Goal: Task Accomplishment & Management: Complete application form

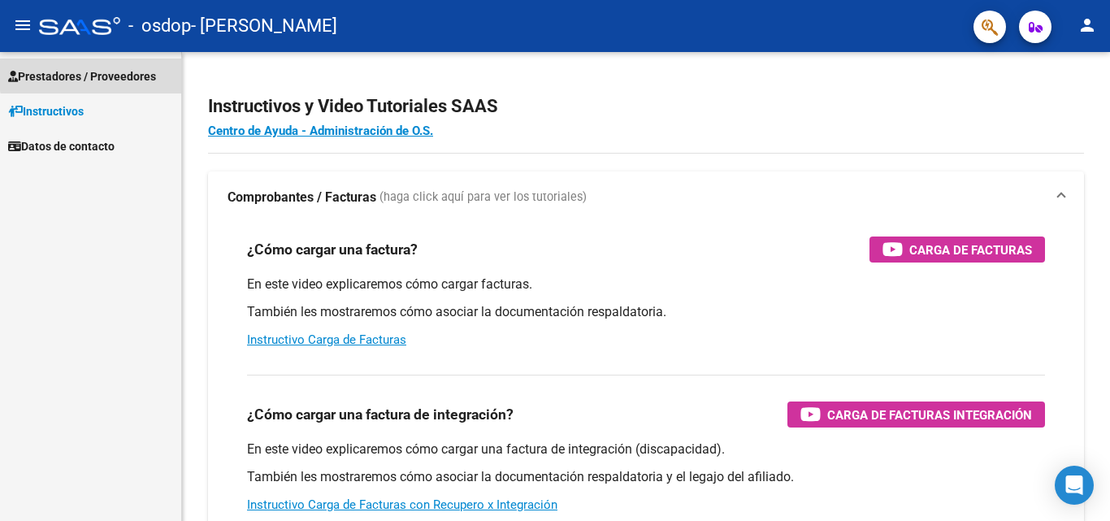
click at [123, 71] on span "Prestadores / Proveedores" at bounding box center [82, 76] width 148 height 18
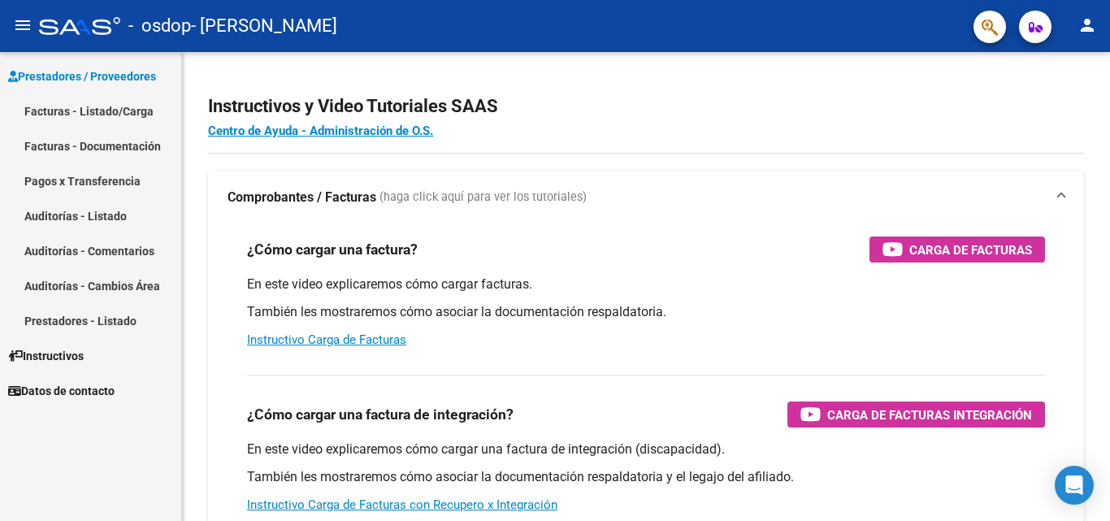
click at [107, 110] on link "Facturas - Listado/Carga" at bounding box center [90, 110] width 181 height 35
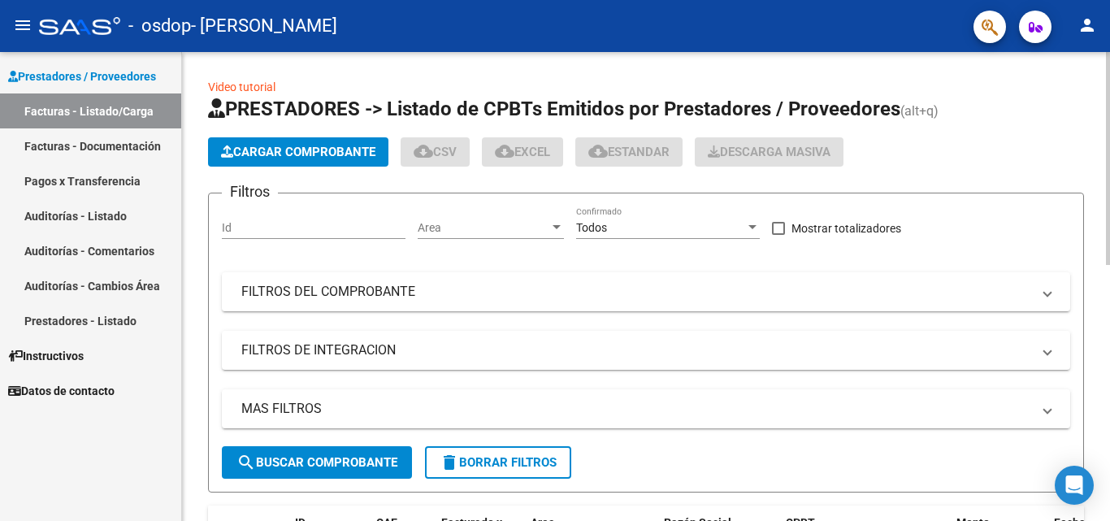
click at [331, 156] on span "Cargar Comprobante" at bounding box center [298, 152] width 154 height 15
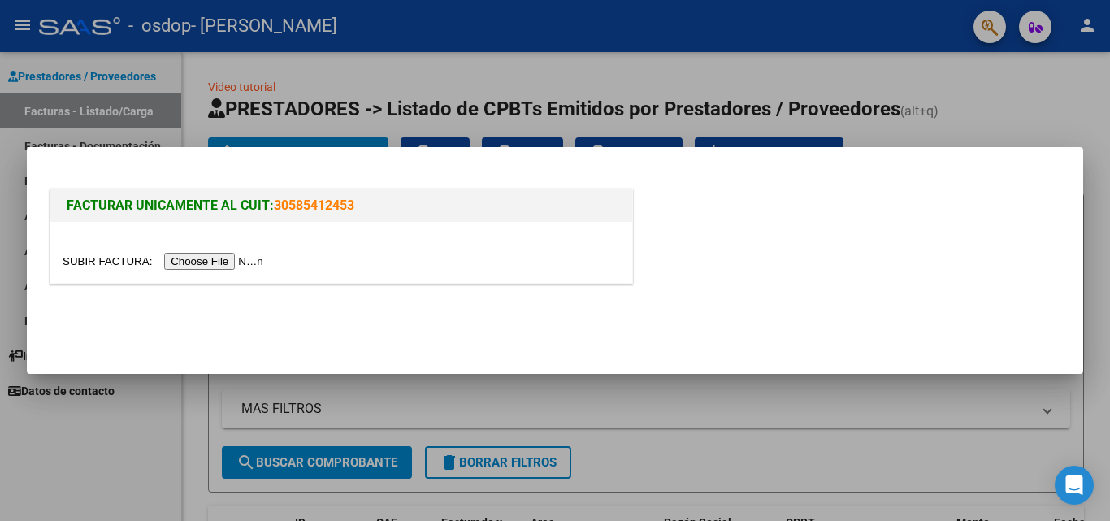
click at [253, 262] on input "file" at bounding box center [166, 261] width 206 height 17
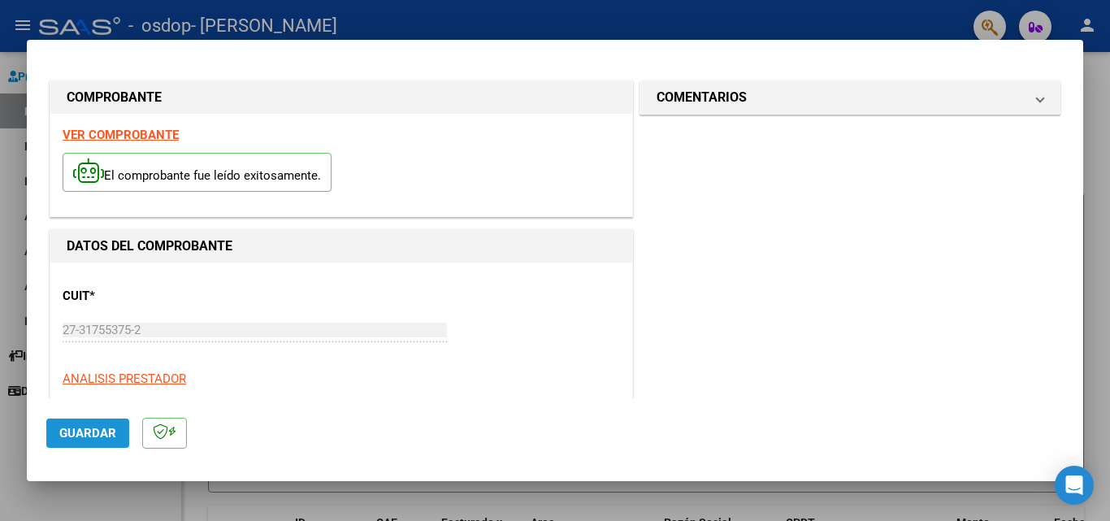
click at [111, 422] on button "Guardar" at bounding box center [87, 432] width 83 height 29
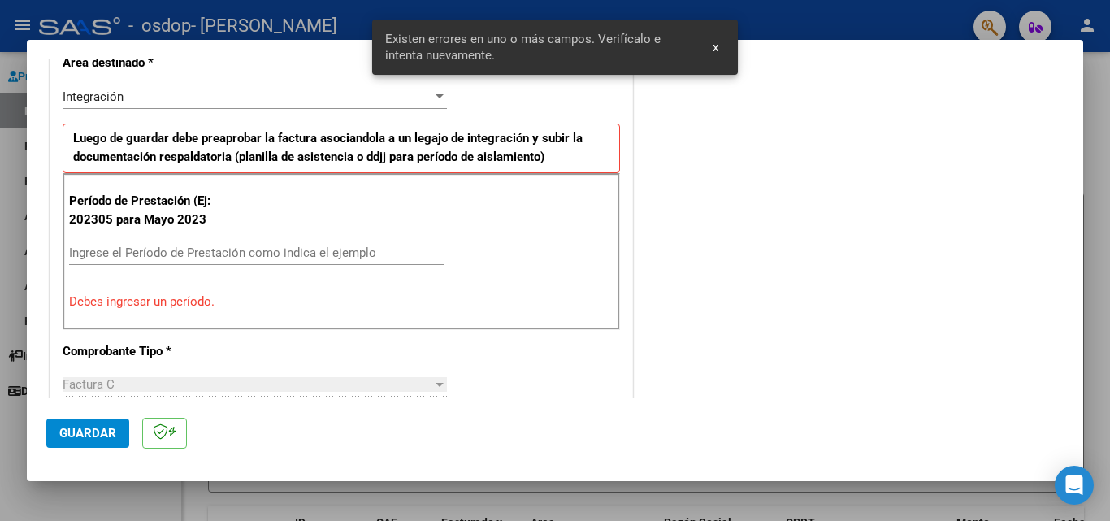
scroll to position [366, 0]
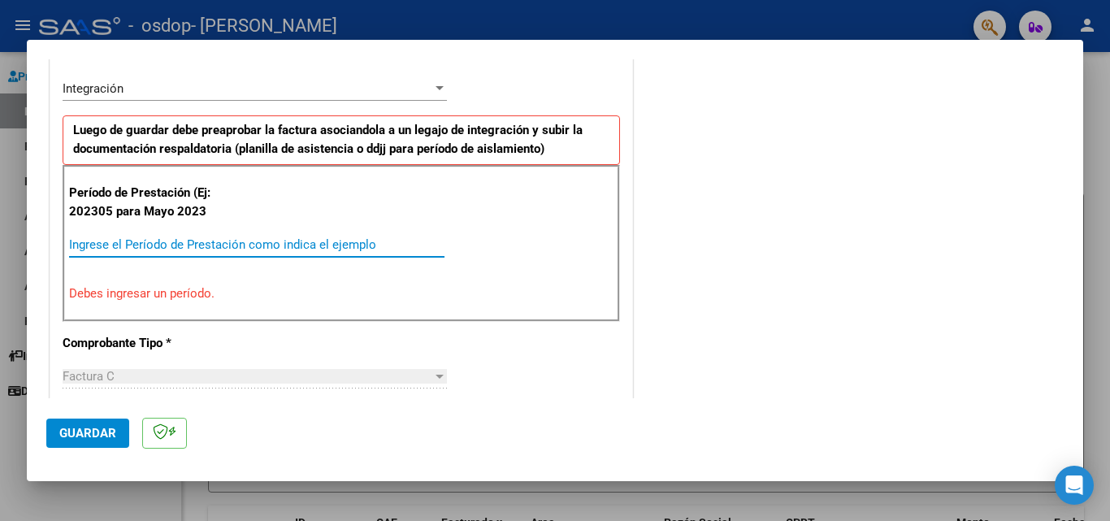
click at [104, 244] on input "Ingrese el Período de Prestación como indica el ejemplo" at bounding box center [256, 244] width 375 height 15
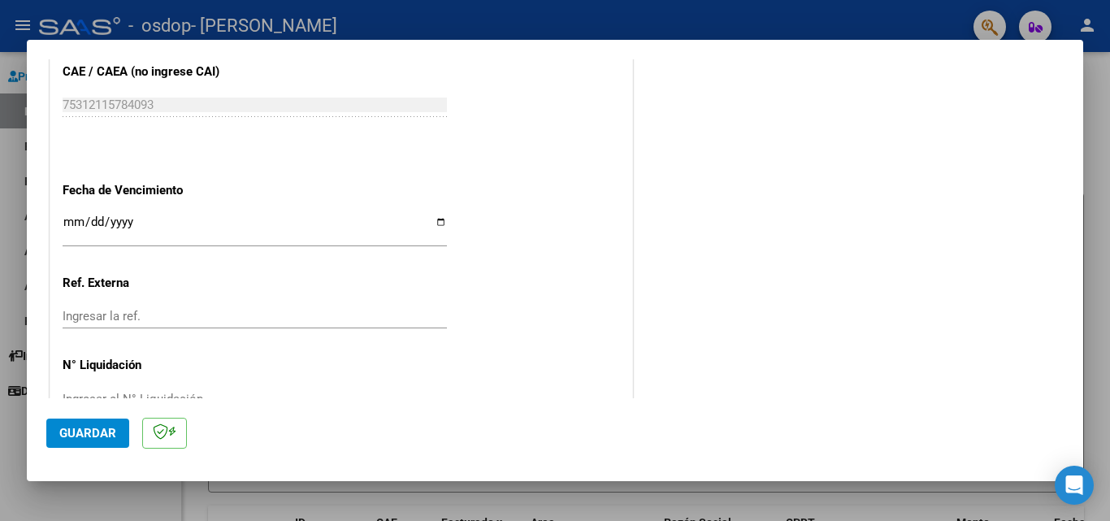
scroll to position [1060, 0]
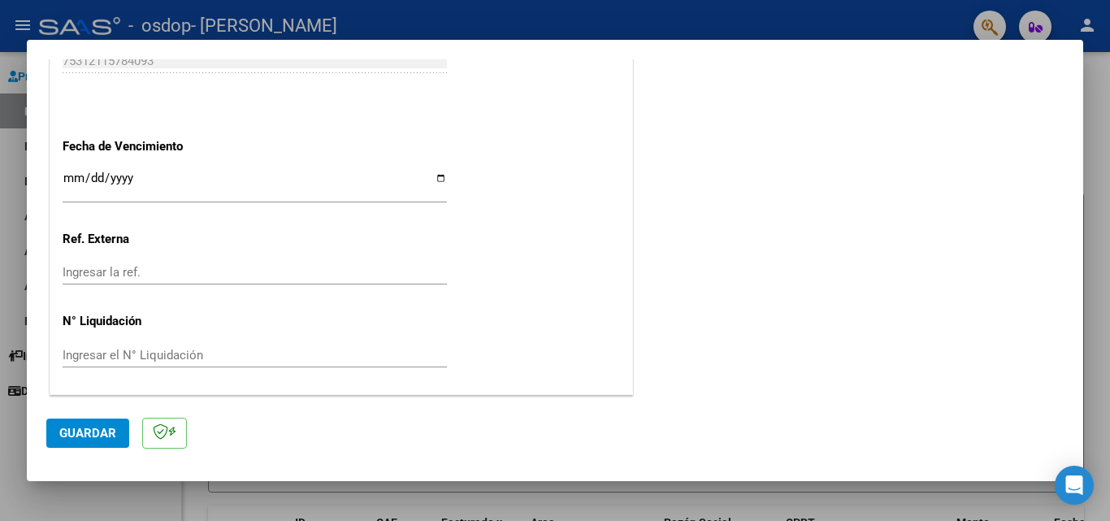
type input "202507"
click at [92, 434] on span "Guardar" at bounding box center [87, 433] width 57 height 15
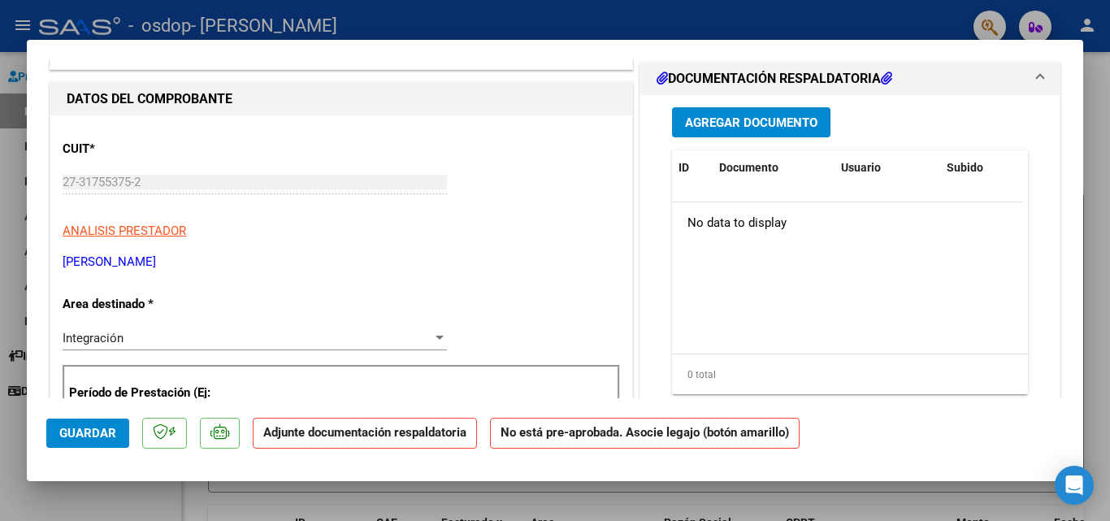
scroll to position [0, 0]
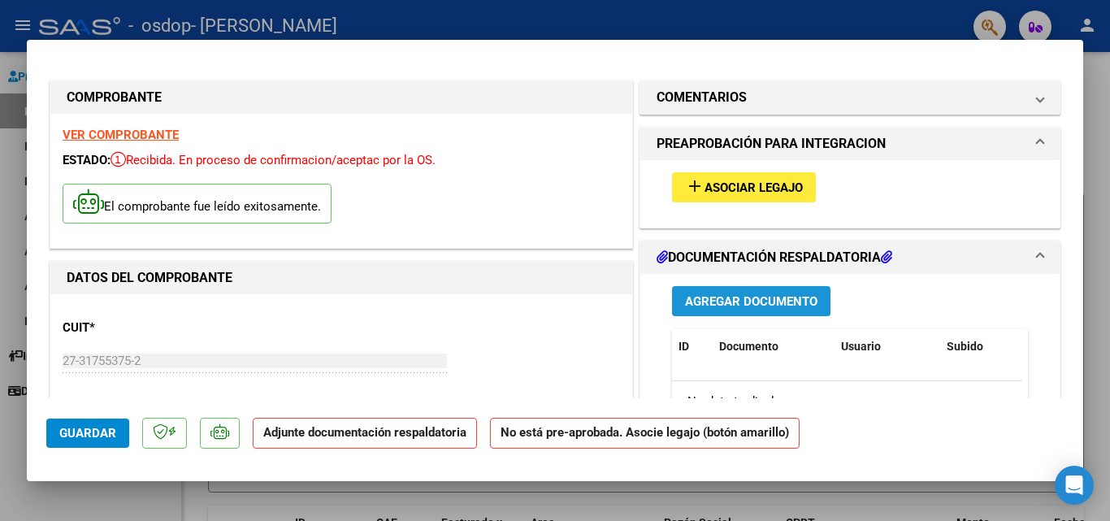
click at [738, 308] on span "Agregar Documento" at bounding box center [751, 301] width 132 height 15
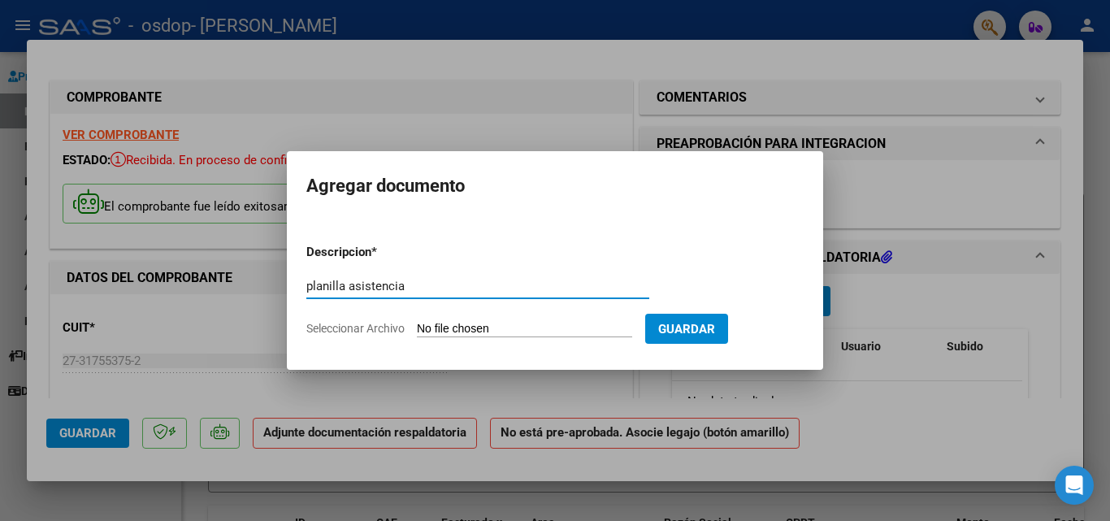
type input "planilla asistencia"
click at [521, 327] on input "Seleccionar Archivo" at bounding box center [524, 329] width 215 height 15
type input "C:\fakepath\WhatsApp Image 2025-08-11 at 20.16.49.jpeg"
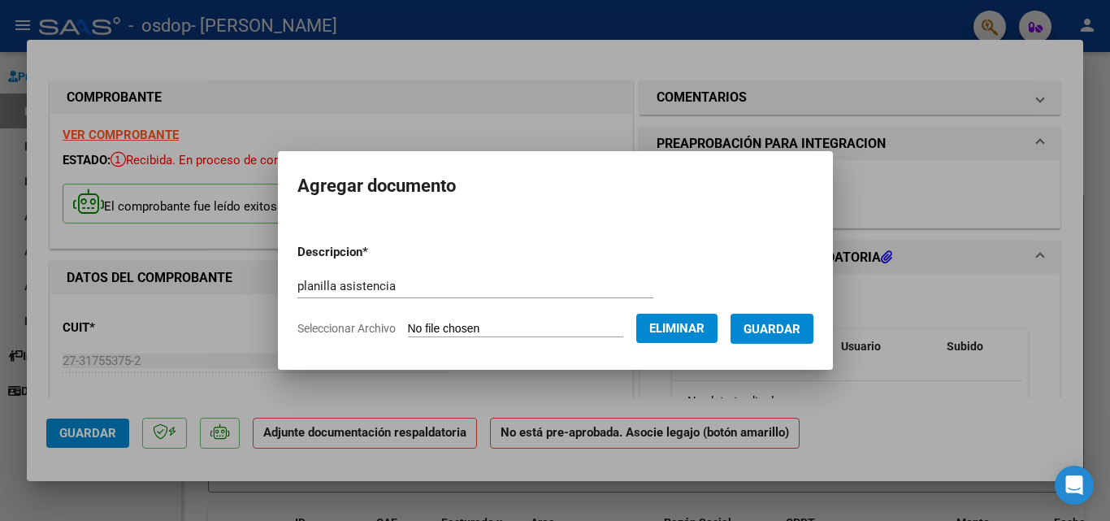
click at [772, 325] on span "Guardar" at bounding box center [771, 329] width 57 height 15
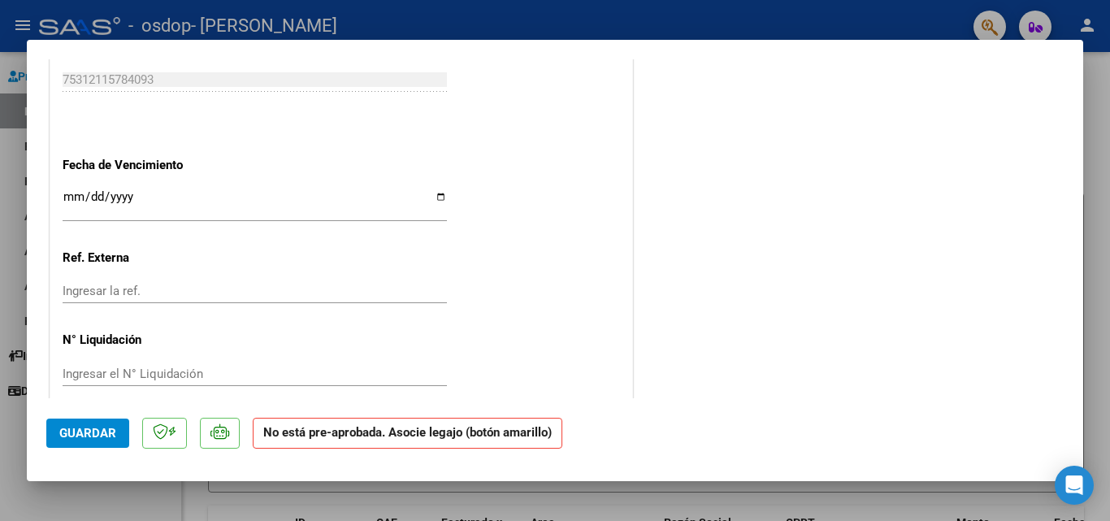
scroll to position [1072, 0]
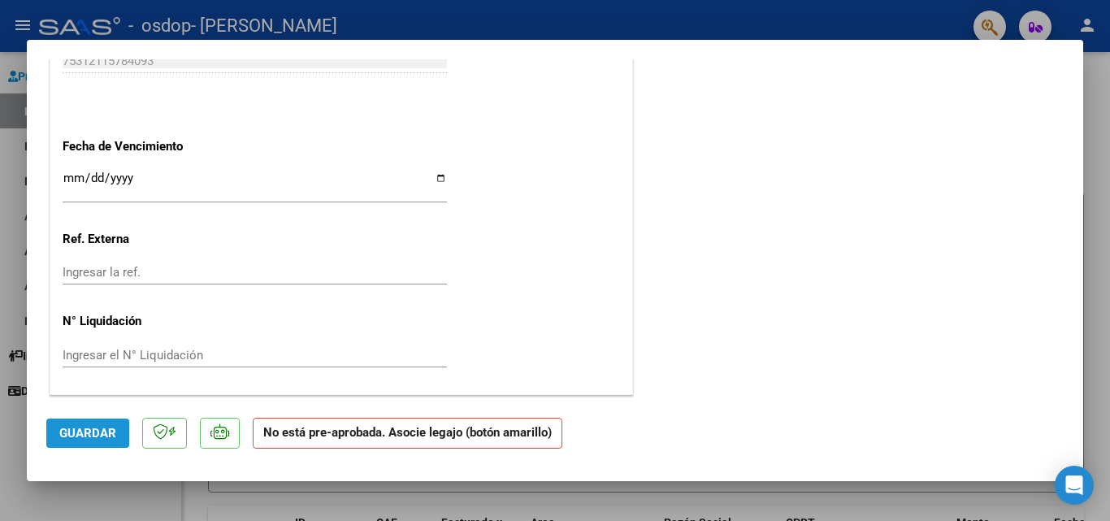
click at [64, 436] on span "Guardar" at bounding box center [87, 433] width 57 height 15
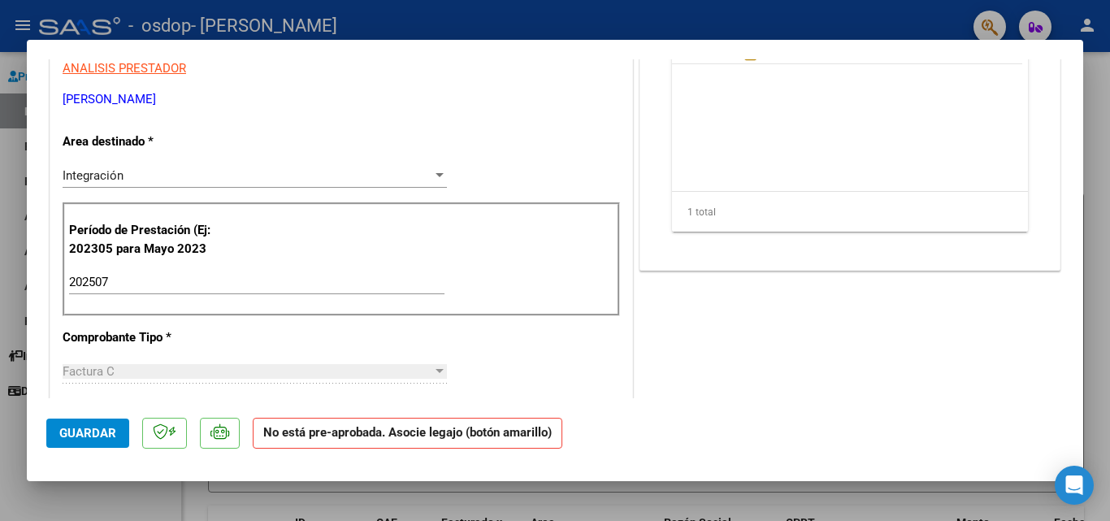
scroll to position [0, 0]
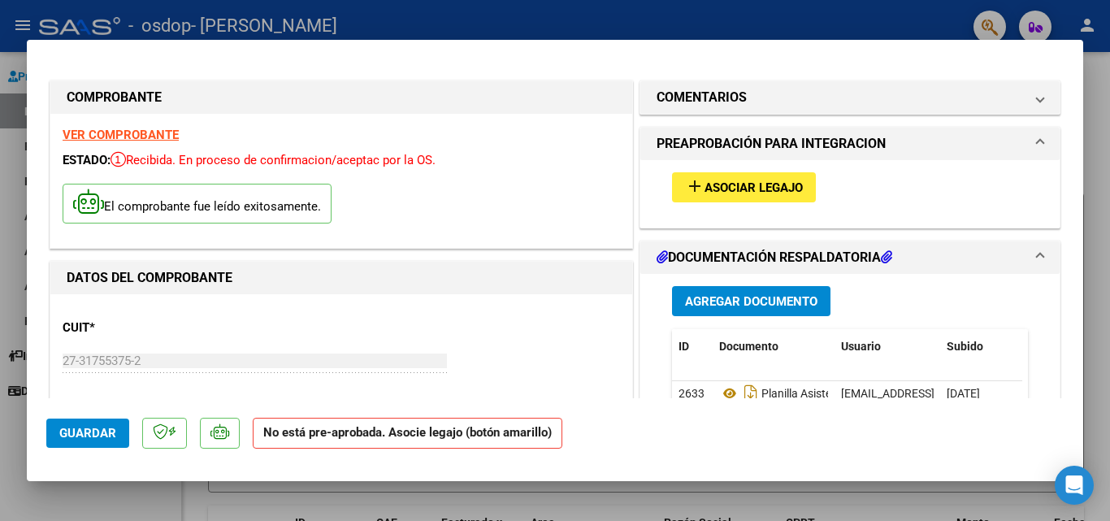
click at [725, 187] on span "Asociar Legajo" at bounding box center [753, 187] width 98 height 15
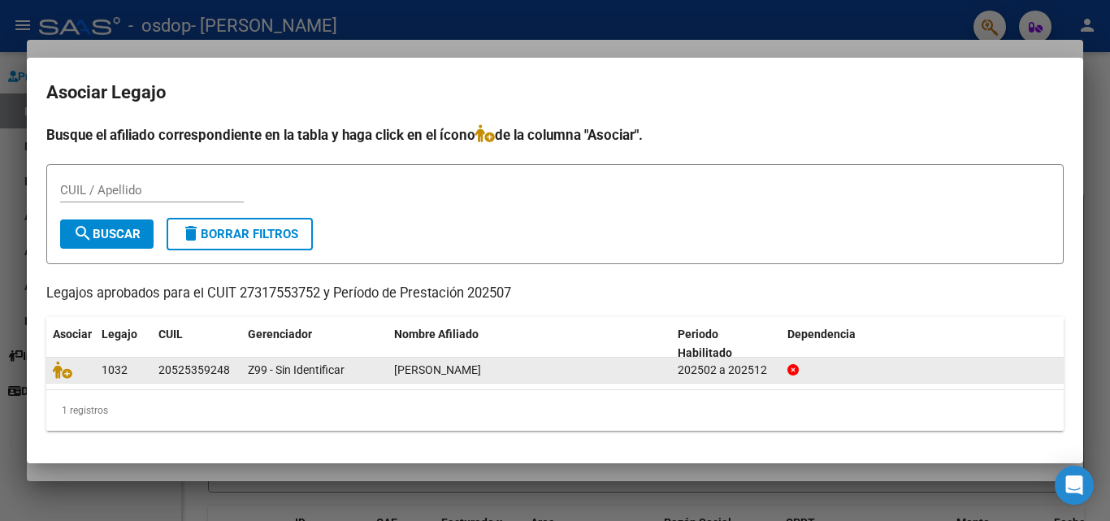
click at [465, 365] on span "AYBAR IGNACIO GABRIEL" at bounding box center [437, 369] width 87 height 13
click at [128, 366] on div "1032" at bounding box center [124, 370] width 44 height 19
drag, startPoint x: 161, startPoint y: 370, endPoint x: 229, endPoint y: 366, distance: 68.4
click at [229, 366] on div "20525359248" at bounding box center [196, 370] width 76 height 19
copy div "20525359248"
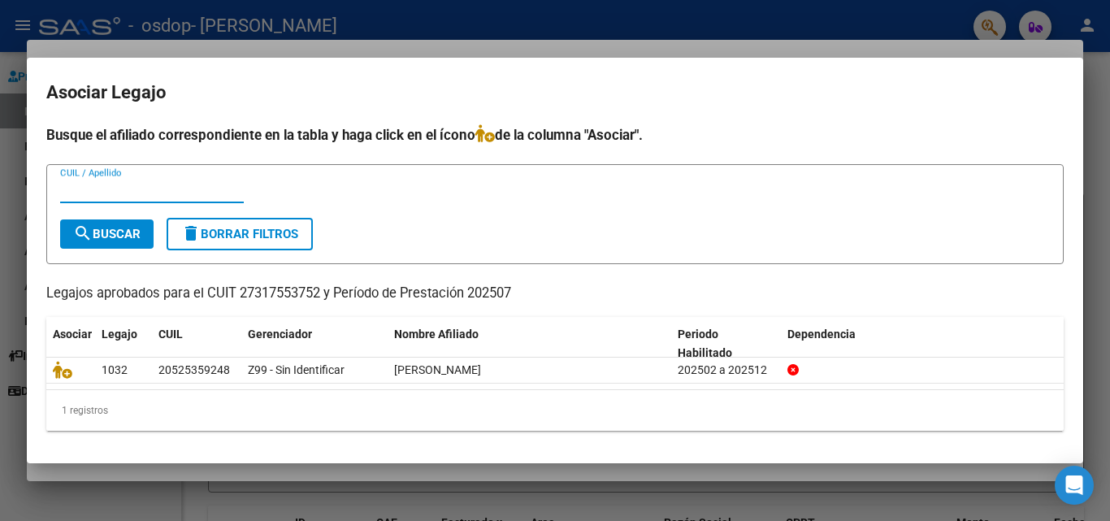
click at [91, 185] on input "CUIL / Apellido" at bounding box center [152, 190] width 184 height 15
paste input "20525359248"
type input "20525359248"
click at [127, 232] on span "search Buscar" at bounding box center [106, 234] width 67 height 15
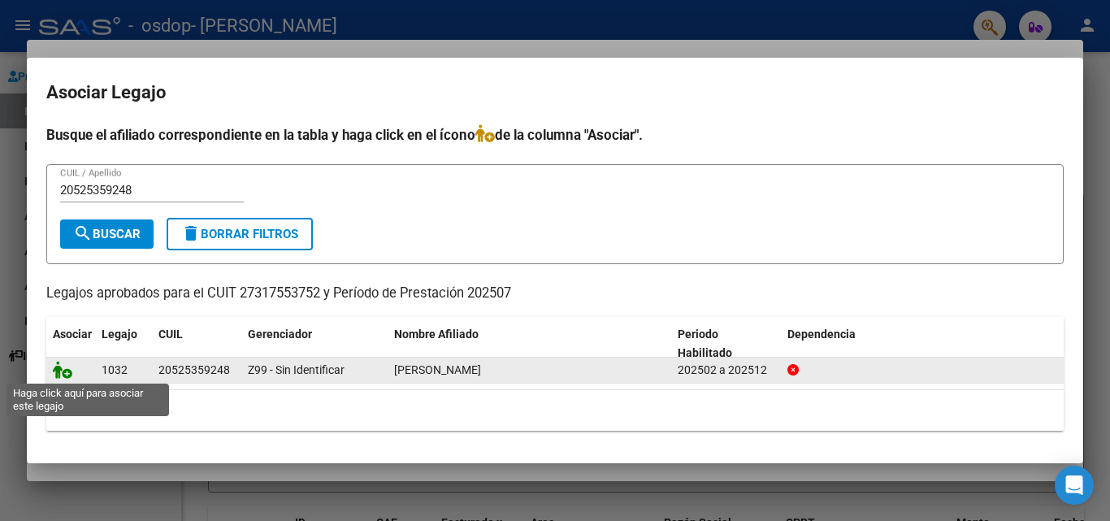
click at [61, 374] on icon at bounding box center [62, 370] width 19 height 18
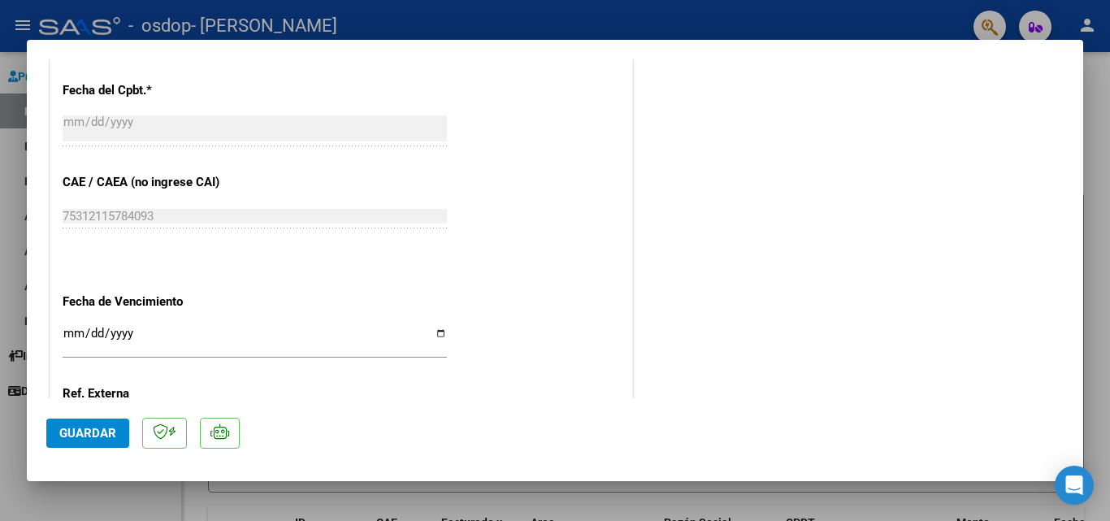
scroll to position [1056, 0]
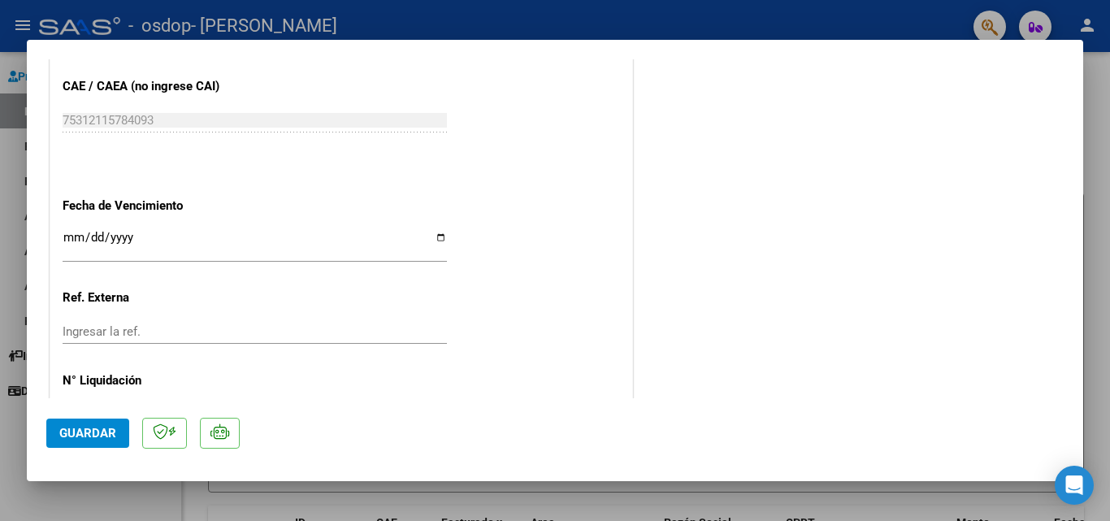
click at [74, 433] on span "Guardar" at bounding box center [87, 433] width 57 height 15
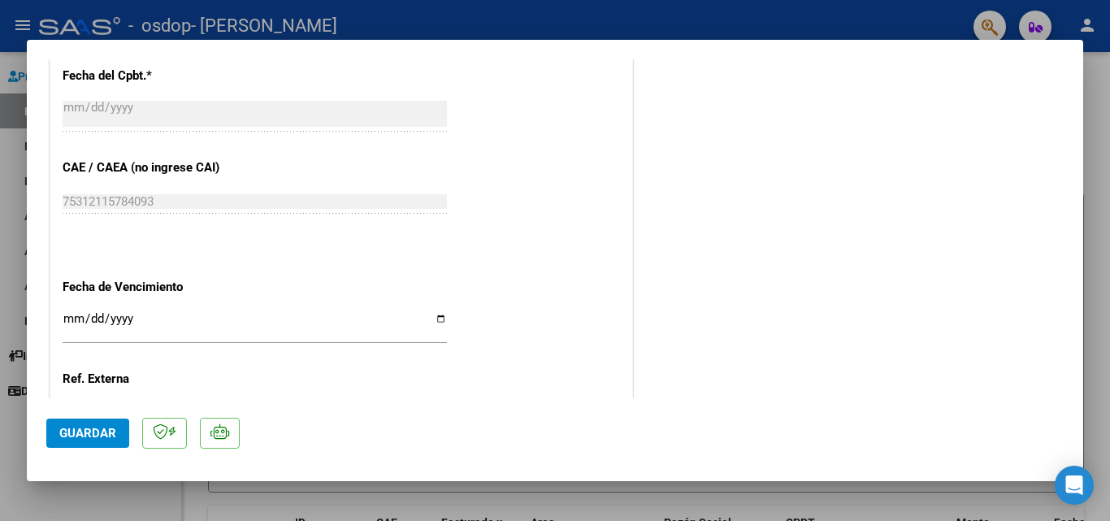
scroll to position [1115, 0]
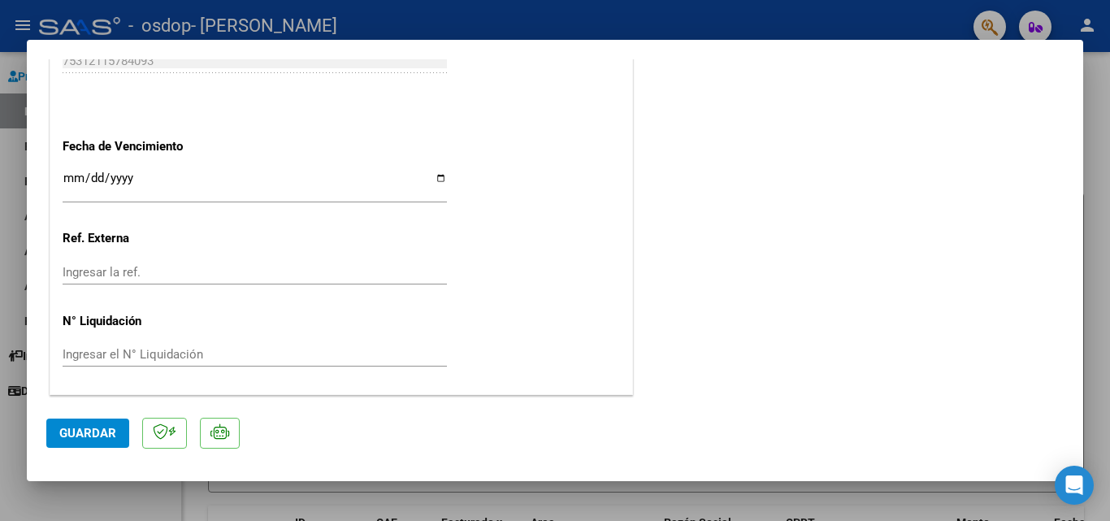
click at [101, 433] on span "Guardar" at bounding box center [87, 433] width 57 height 15
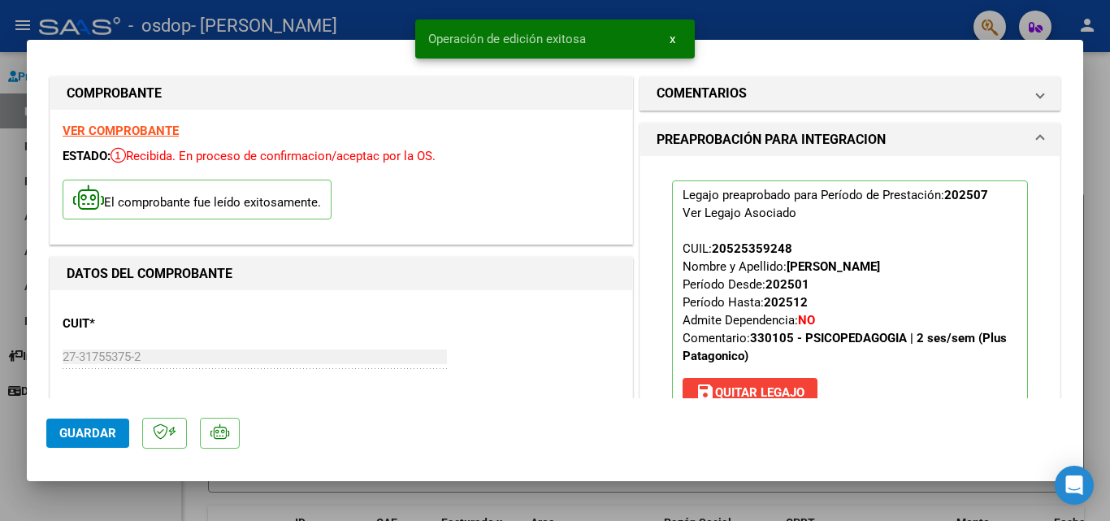
scroll to position [0, 0]
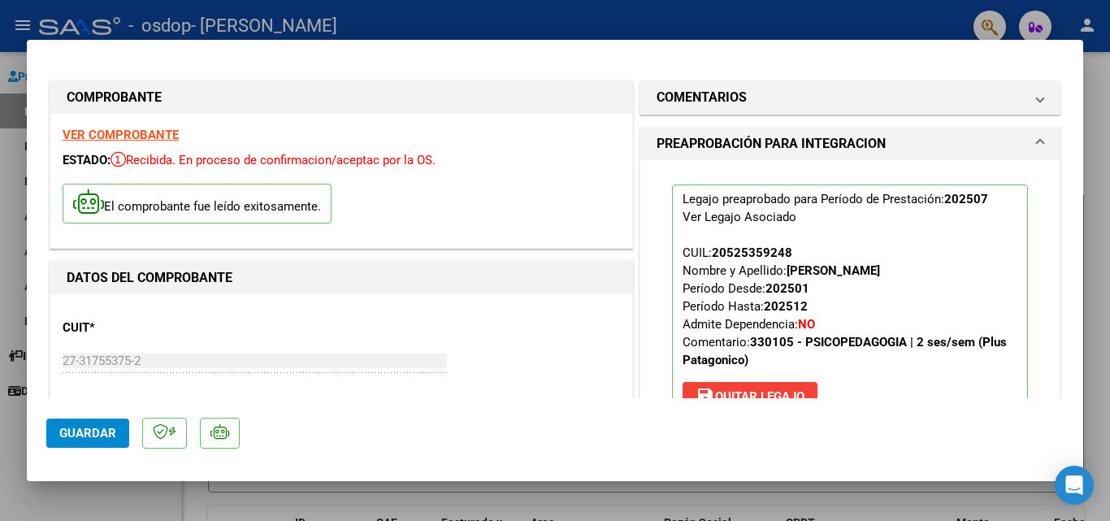
click at [1098, 185] on div at bounding box center [555, 260] width 1110 height 521
type input "$ 0,00"
